Goal: Information Seeking & Learning: Compare options

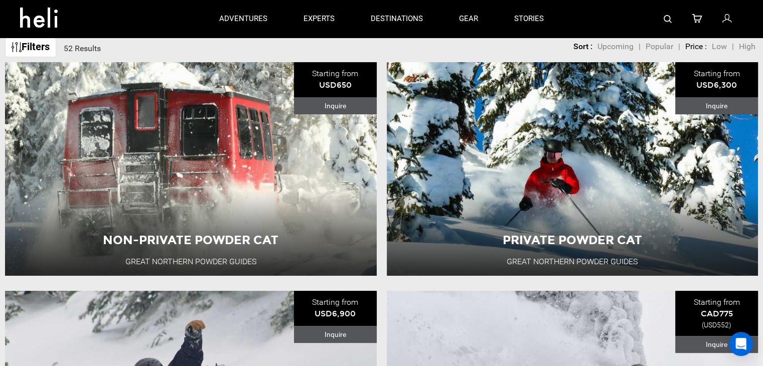
scroll to position [55, 0]
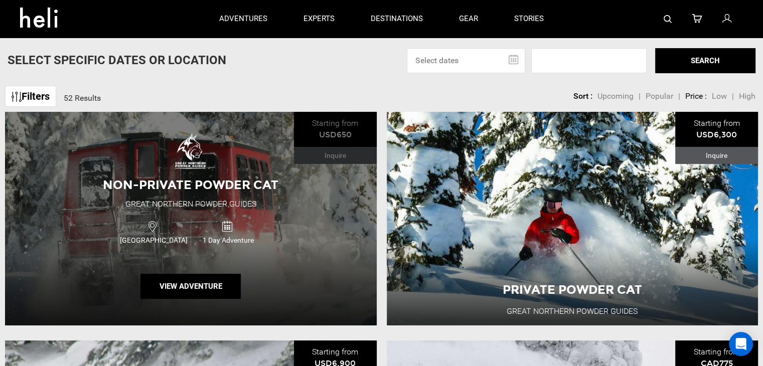
click at [264, 252] on div "Non-Private Powder Cat Great Northern Powder Guides USA 1 Day Adventure View Ad…" at bounding box center [191, 219] width 372 height 214
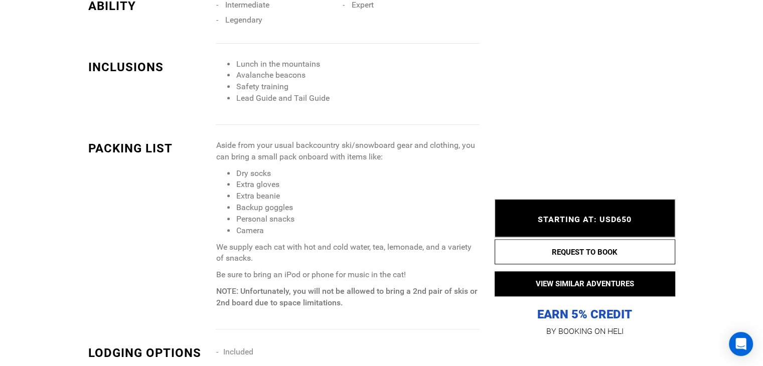
scroll to position [1003, 0]
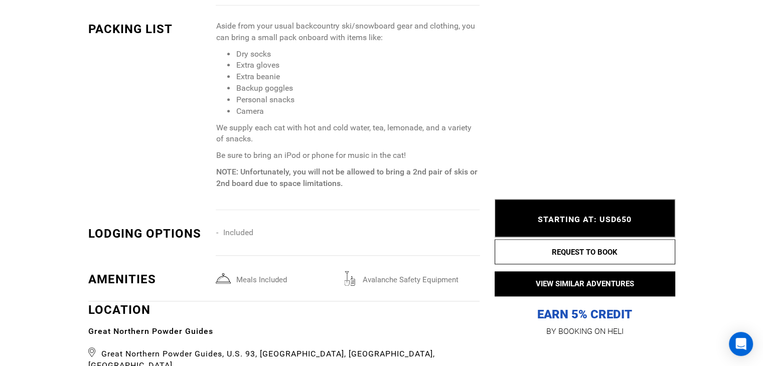
type input "Cat Skiing"
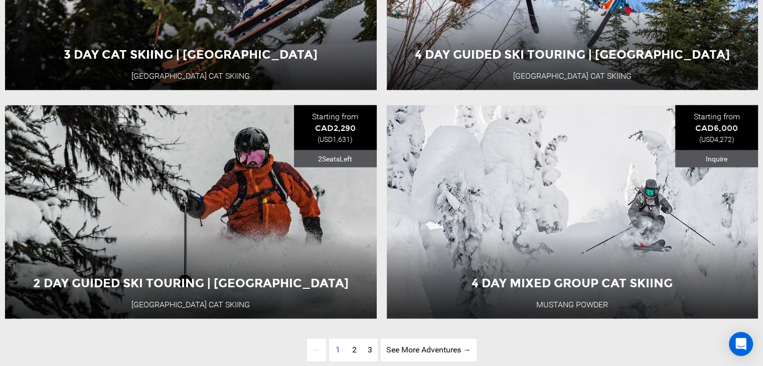
scroll to position [2408, 0]
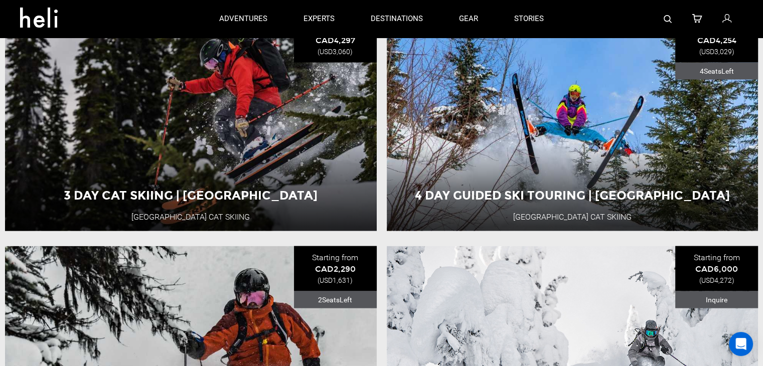
drag, startPoint x: 445, startPoint y: 221, endPoint x: 428, endPoint y: 227, distance: 17.3
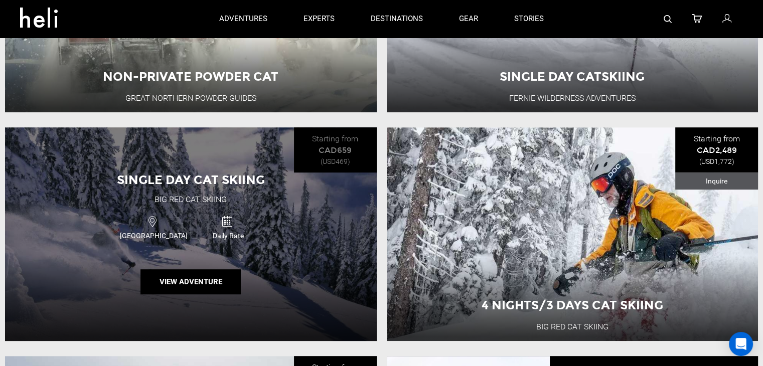
scroll to position [496, 0]
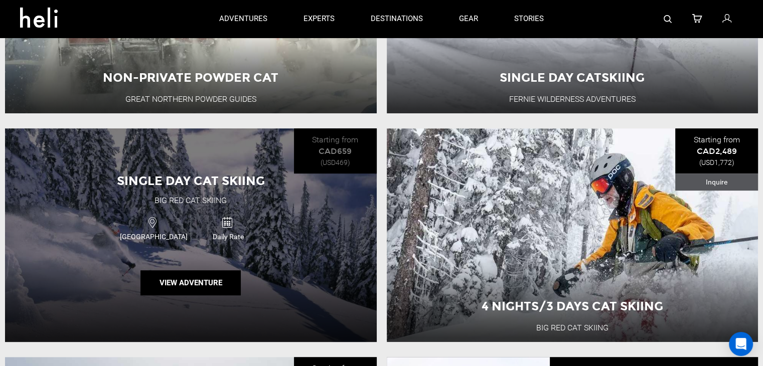
click at [275, 217] on div "Canada Daily Rate" at bounding box center [190, 228] width 223 height 34
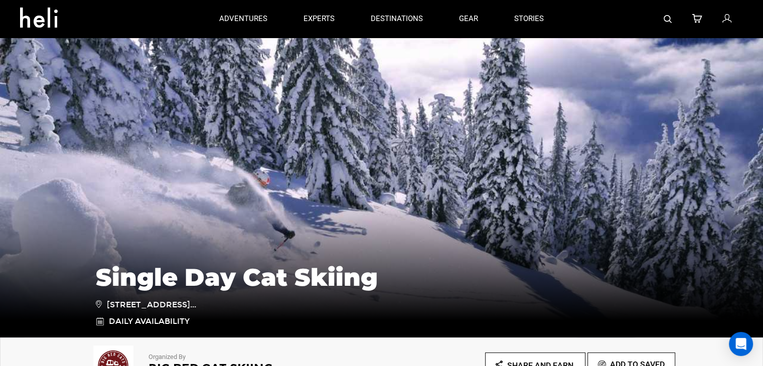
type input "Cat Skiing"
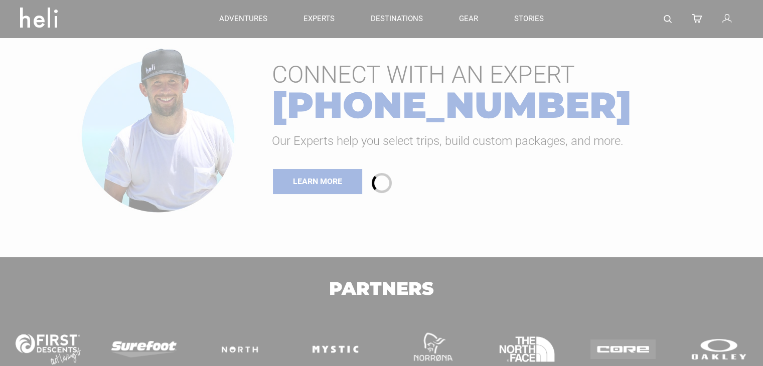
type input "Cat Skiing"
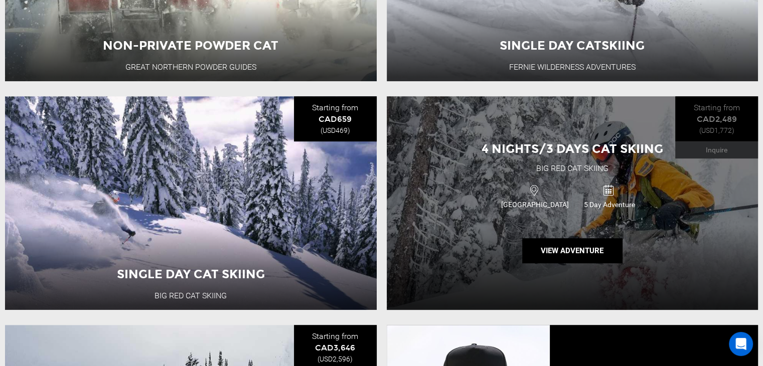
scroll to position [530, 0]
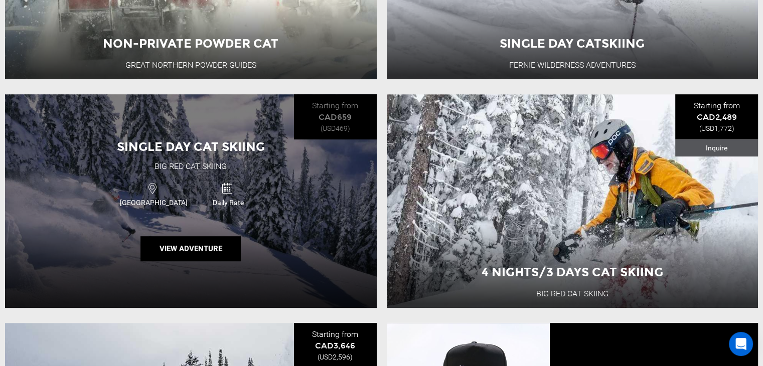
click at [243, 166] on div "Single Day Cat Skiing Big Red Cat Skiing Canada Daily Rate View Adventure" at bounding box center [191, 201] width 372 height 214
